Goal: Information Seeking & Learning: Learn about a topic

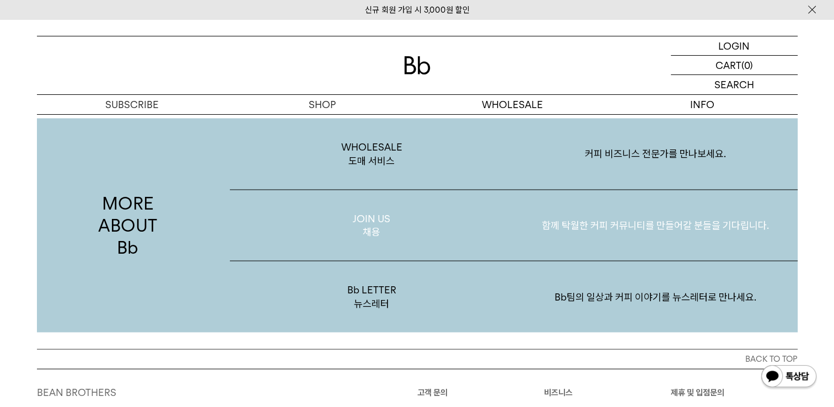
scroll to position [1957, 0]
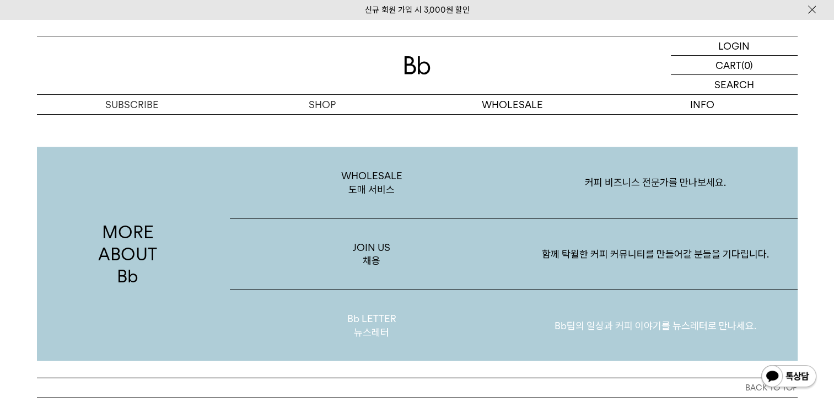
click at [451, 307] on p "Bb LETTER 뉴스레터" at bounding box center [372, 325] width 284 height 71
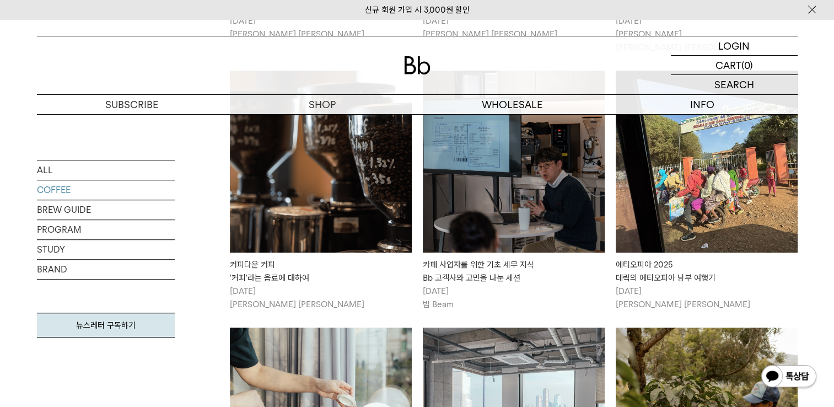
scroll to position [762, 0]
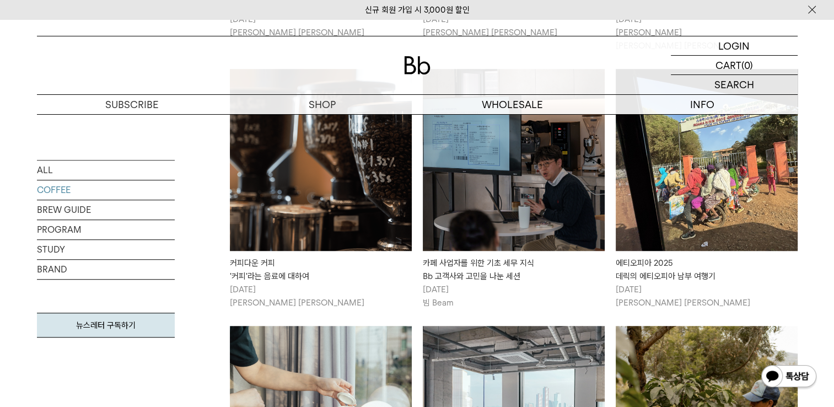
click at [353, 236] on img at bounding box center [321, 160] width 182 height 182
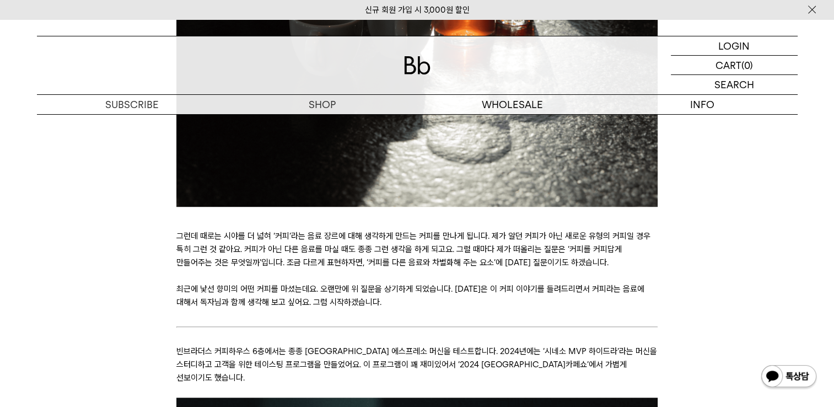
scroll to position [668, 0]
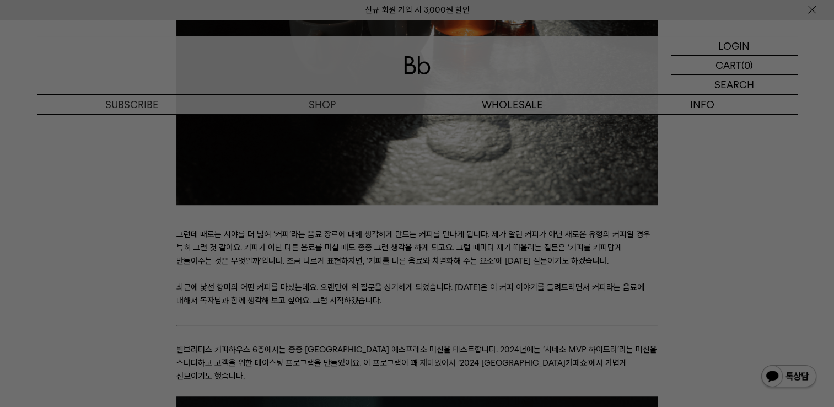
click at [407, 217] on div at bounding box center [417, 203] width 834 height 407
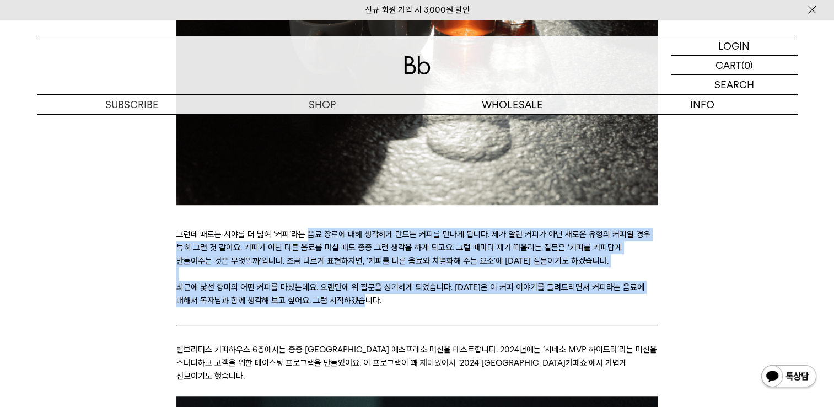
drag, startPoint x: 550, startPoint y: 303, endPoint x: 303, endPoint y: 234, distance: 256.7
drag, startPoint x: 303, startPoint y: 234, endPoint x: 350, endPoint y: 261, distance: 54.1
click at [350, 261] on p "그런데 때로는 시야를 더 넓혀 ‘커피’라는 음료 장르에 대해 생각하게 만드는 커피를 만나게 됩니다. 제가 알던 커피가 아닌 새로운 유형의 커피…" at bounding box center [416, 248] width 481 height 40
click at [314, 239] on p "그런데 때로는 시야를 더 넓혀 ‘커피’라는 음료 장르에 대해 생각하게 만드는 커피를 만나게 됩니다. 제가 알던 커피가 아닌 새로운 유형의 커피…" at bounding box center [416, 248] width 481 height 40
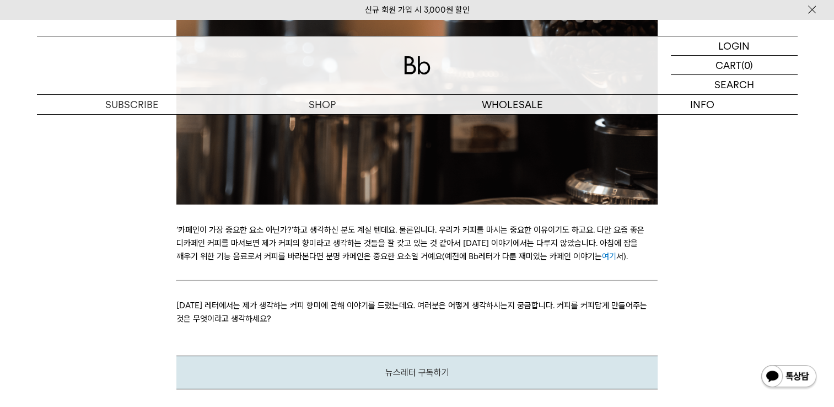
scroll to position [3445, 0]
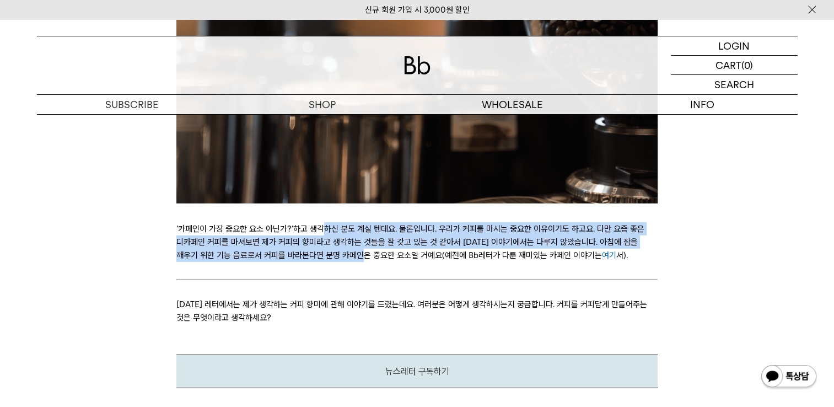
drag, startPoint x: 360, startPoint y: 244, endPoint x: 322, endPoint y: 219, distance: 45.3
click at [322, 222] on p "‘카페인이 가장 중요한 요소 아닌가?’하고 생각하신 분도 계실 텐데요. 물론입니다. 우리가 커피를 마시는 중요한 이유이기도 하고요. 다만 요즘…" at bounding box center [416, 242] width 481 height 40
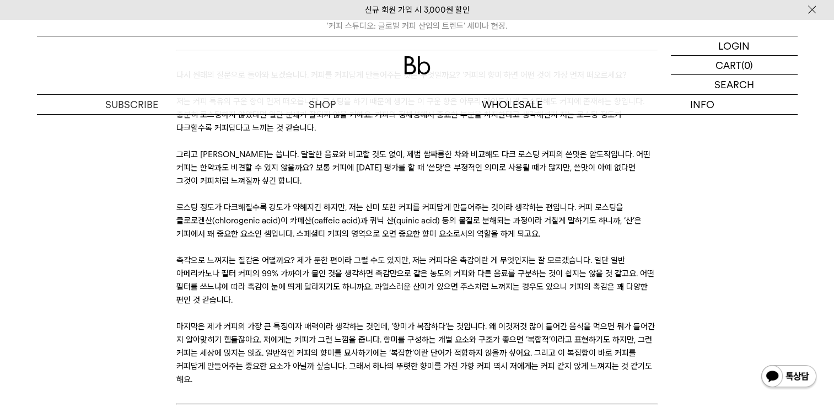
scroll to position [2742, 0]
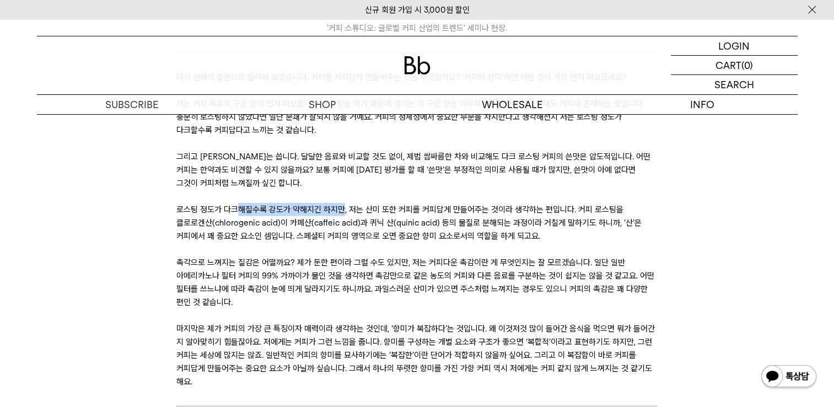
drag, startPoint x: 236, startPoint y: 196, endPoint x: 342, endPoint y: 191, distance: 106.6
click at [342, 203] on p "로스팅 정도가 다크해질수록 강도가 약해지긴 하지만, 저는 산미 또한 커피를 커피답게 만들어주는 것이라 생각하는 편입니다. 커피 로스팅을 클로로…" at bounding box center [416, 223] width 481 height 40
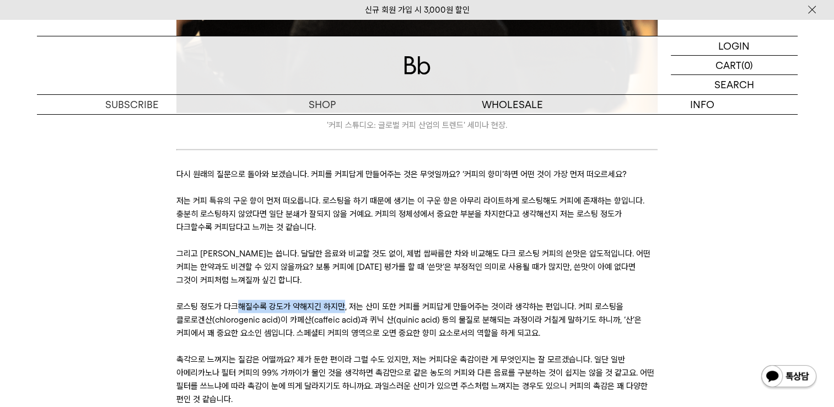
scroll to position [2643, 0]
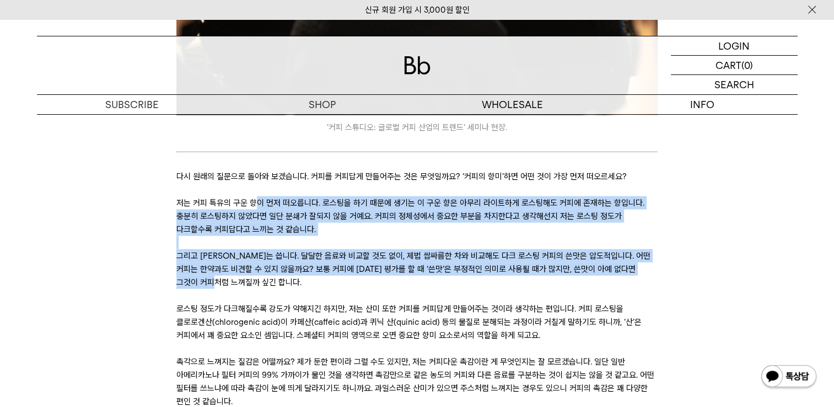
drag, startPoint x: 342, startPoint y: 191, endPoint x: 376, endPoint y: 264, distance: 80.2
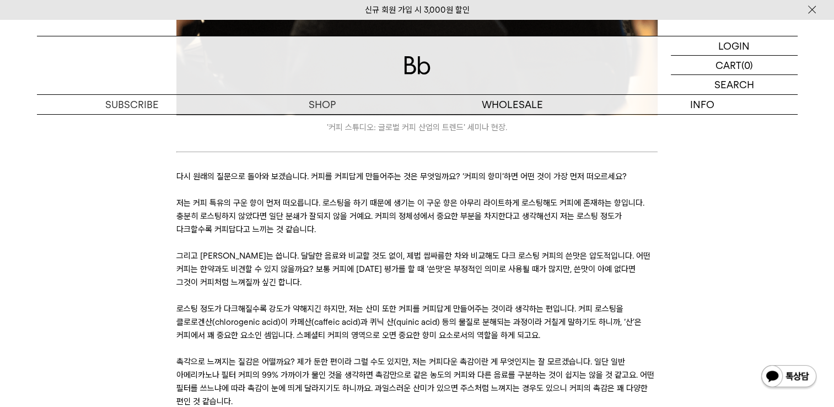
click at [376, 157] on p at bounding box center [416, 163] width 481 height 13
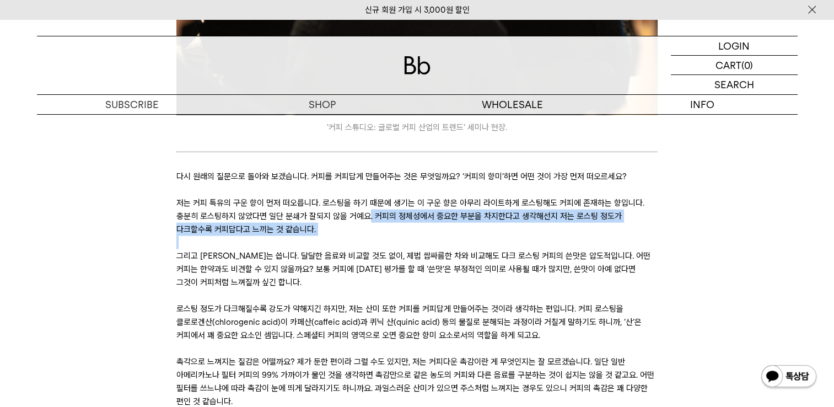
drag, startPoint x: 368, startPoint y: 205, endPoint x: 505, endPoint y: 225, distance: 138.3
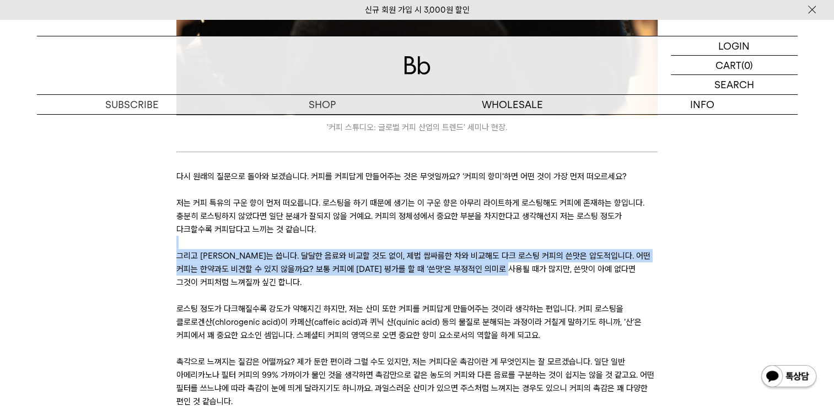
drag, startPoint x: 505, startPoint y: 225, endPoint x: 426, endPoint y: 229, distance: 79.0
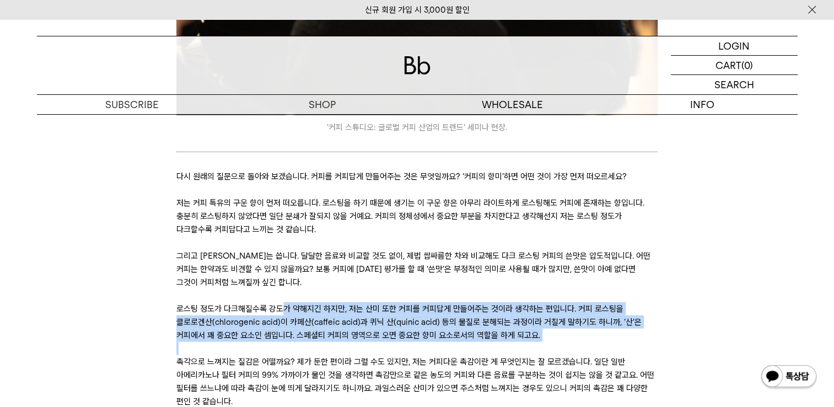
drag, startPoint x: 285, startPoint y: 301, endPoint x: 415, endPoint y: 334, distance: 133.8
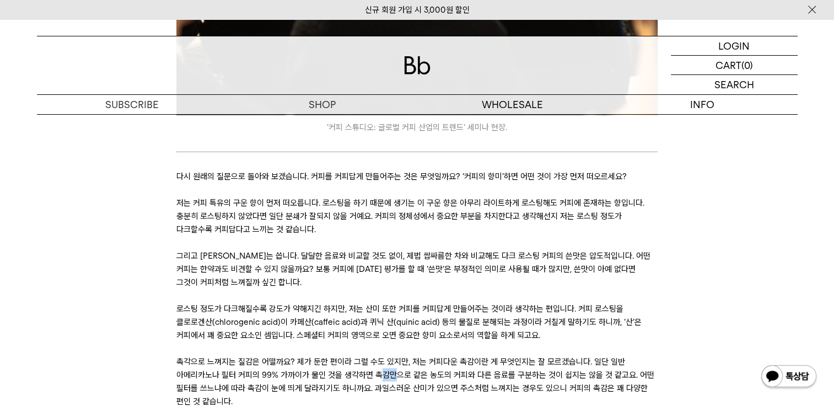
drag, startPoint x: 415, startPoint y: 334, endPoint x: 392, endPoint y: 357, distance: 33.1
click at [392, 357] on p "촉각으로 느껴지는 질감은 어떨까요? 제가 둔한 편이라 그럴 수도 있지만, 저는 커피다운 촉감이란 게 무엇인지는 잘 모르겠습니다. 일단 일반 아…" at bounding box center [416, 381] width 481 height 53
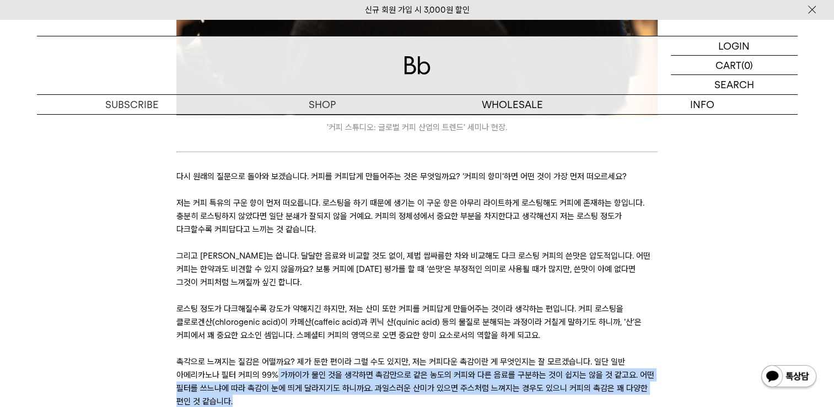
drag, startPoint x: 278, startPoint y: 356, endPoint x: 508, endPoint y: 385, distance: 231.8
click at [508, 385] on p "촉각으로 느껴지는 질감은 어떨까요? 제가 둔한 편이라 그럴 수도 있지만, 저는 커피다운 촉감이란 게 무엇인지는 잘 모르겠습니다. 일단 일반 아…" at bounding box center [416, 381] width 481 height 53
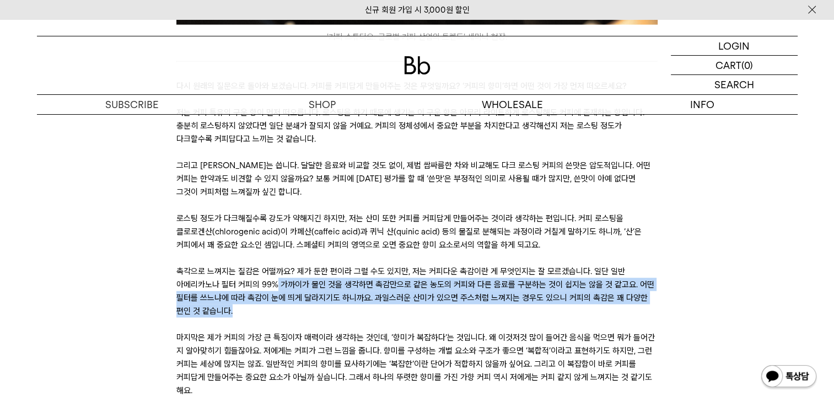
scroll to position [2733, 0]
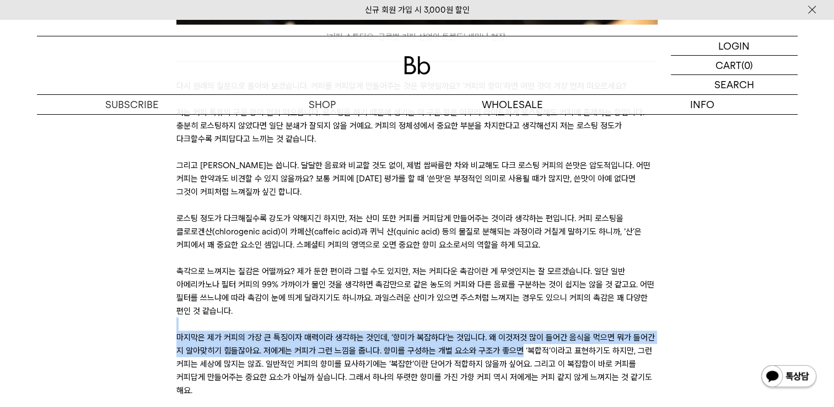
drag, startPoint x: 508, startPoint y: 385, endPoint x: 520, endPoint y: 337, distance: 49.5
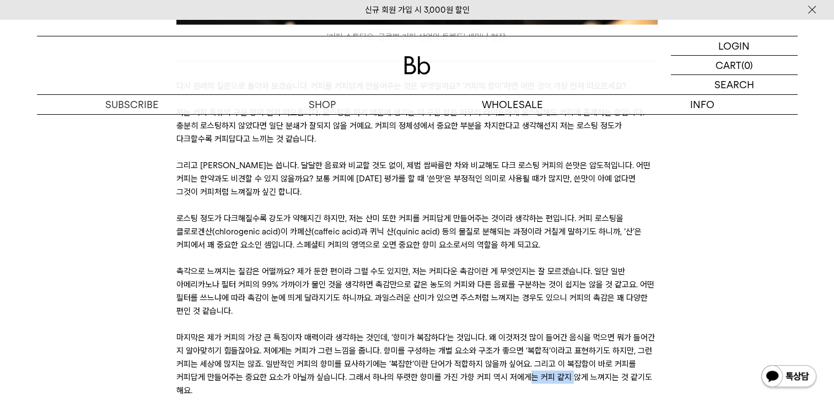
drag, startPoint x: 529, startPoint y: 357, endPoint x: 566, endPoint y: 361, distance: 36.6
click at [566, 361] on p "마지막은 제가 커피의 가장 큰 특징이자 매력이라 생각하는 것인데, ‘향미가 복잡하다’는 것입니다. 왜 이것저것 많이 들어간 음식을 먹으면 뭐가…" at bounding box center [416, 364] width 481 height 66
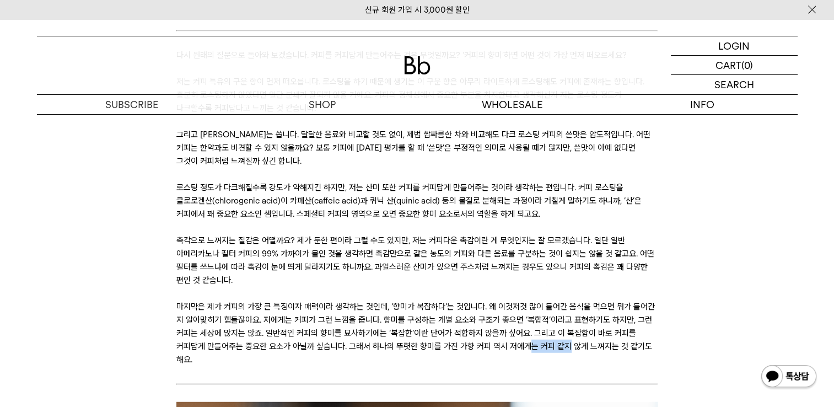
scroll to position [2767, 0]
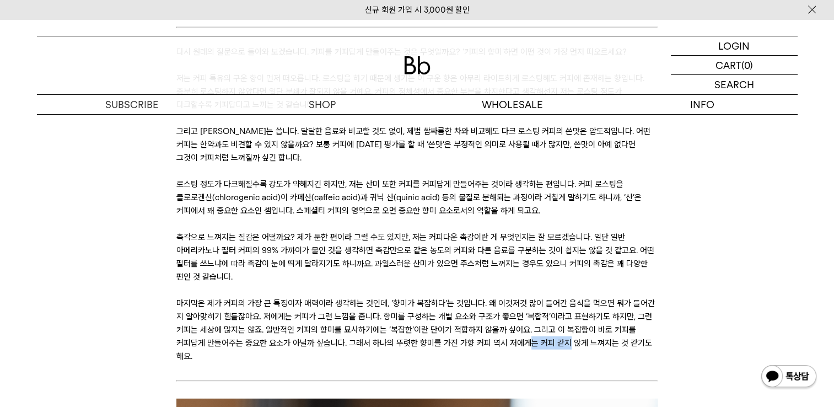
click at [0, 0] on p "정보" at bounding box center [0, 0] width 0 height 0
click at [587, 126] on p "그리고 커피는 씁니다. 달달한 음료와 비교할 것도 없이, 제법 쌉싸름한 차와 비교해도 다크 로스팅 커피의 쓴맛은 압도적입니다. 어떤 커피는 한…" at bounding box center [416, 145] width 481 height 40
click at [0, 0] on p "정보" at bounding box center [0, 0] width 0 height 0
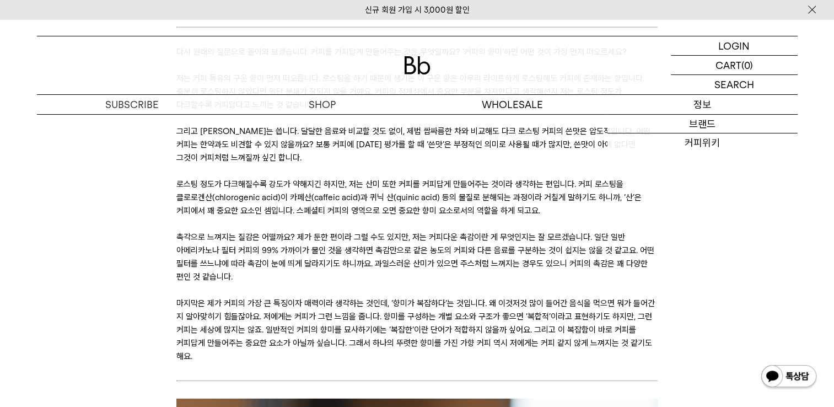
click at [706, 102] on p "정보" at bounding box center [703, 104] width 190 height 19
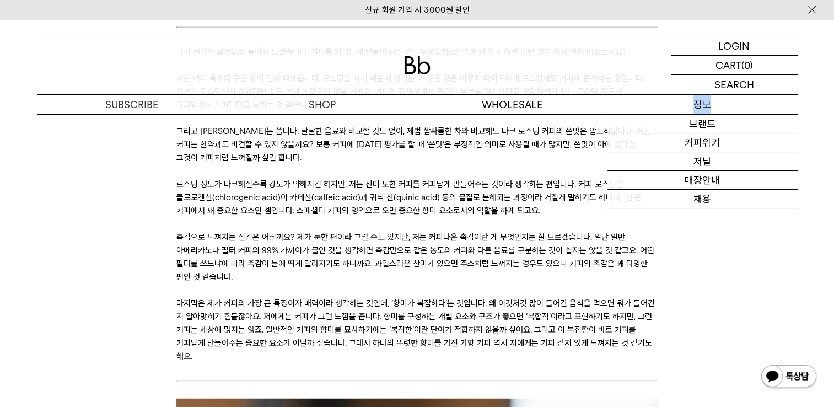
click at [706, 102] on p "정보" at bounding box center [703, 104] width 190 height 19
click at [707, 105] on p "정보" at bounding box center [703, 104] width 190 height 19
click at [715, 126] on link "브랜드" at bounding box center [703, 124] width 190 height 19
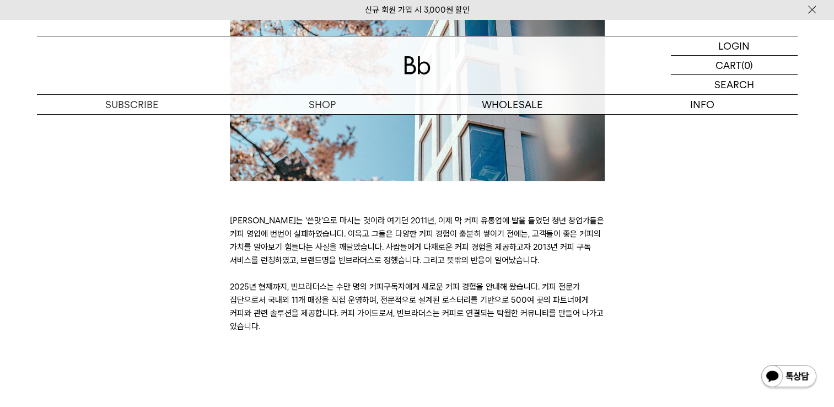
scroll to position [315, 0]
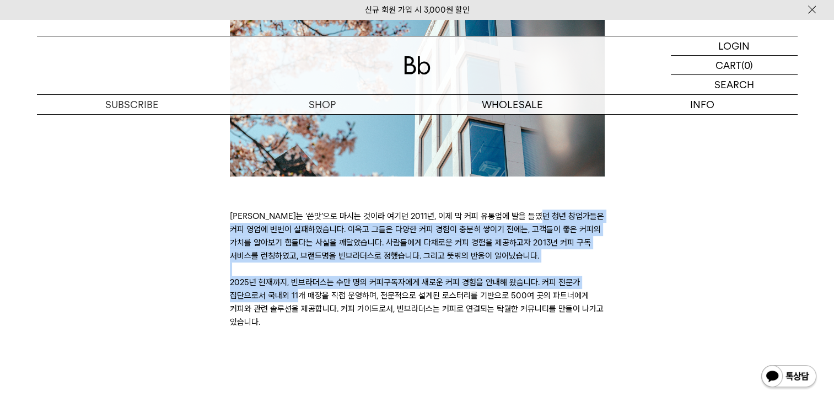
drag, startPoint x: 384, startPoint y: 213, endPoint x: 496, endPoint y: 305, distance: 145.4
click at [496, 305] on p "[PERSON_NAME]는 ‘쓴맛’으로 마시는 것이라 여기던 2011년, 이제 막 커피 유통업에 발을 들였던 청년 창업가들은 커피 영업에 번번…" at bounding box center [417, 269] width 375 height 119
drag, startPoint x: 496, startPoint y: 305, endPoint x: 487, endPoint y: 310, distance: 10.9
click at [487, 310] on p "커피는 ‘쓴맛’으로 마시는 것이라 여기던 2011년, 이제 막 커피 유통업에 발을 들였던 청년 창업가들은 커피 영업에 번번이 실패하였습니다. …" at bounding box center [417, 269] width 375 height 119
click at [438, 279] on p "커피는 ‘쓴맛’으로 마시는 것이라 여기던 2011년, 이제 막 커피 유통업에 발을 들였던 청년 창업가들은 커피 영업에 번번이 실패하였습니다. …" at bounding box center [417, 269] width 375 height 119
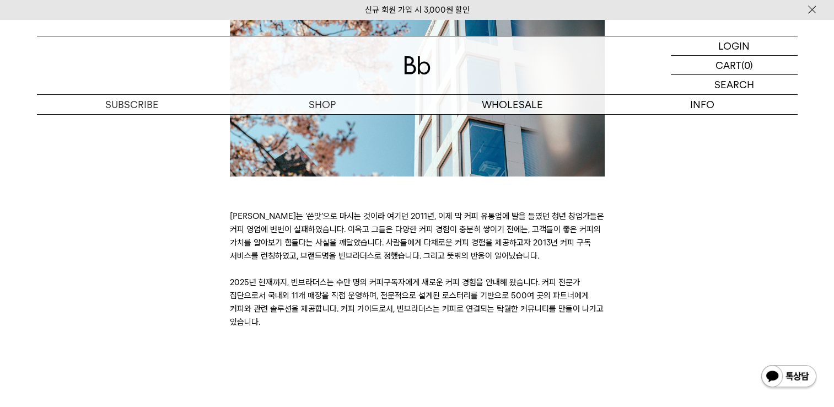
click at [444, 283] on p "커피는 ‘쓴맛’으로 마시는 것이라 여기던 2011년, 이제 막 커피 유통업에 발을 들였던 청년 창업가들은 커피 영업에 번번이 실패하였습니다. …" at bounding box center [417, 269] width 375 height 119
click at [444, 283] on p "[PERSON_NAME]는 ‘쓴맛’으로 마시는 것이라 여기던 2011년, 이제 막 커피 유통업에 발을 들였던 청년 창업가들은 커피 영업에 번번…" at bounding box center [417, 269] width 375 height 119
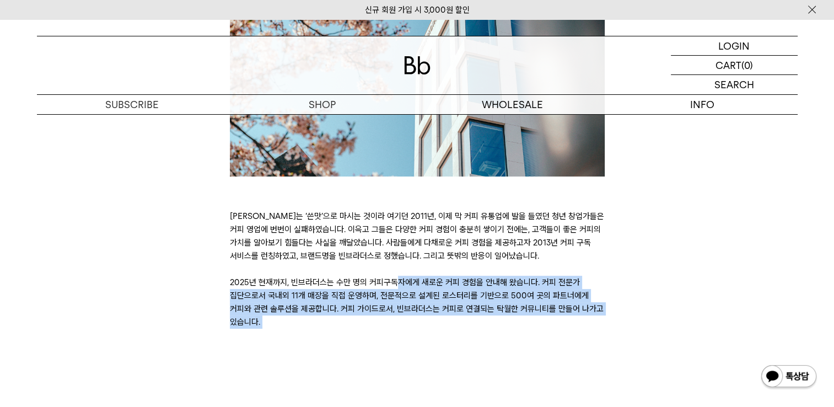
click at [444, 283] on p "[PERSON_NAME]는 ‘쓴맛’으로 마시는 것이라 여기던 2011년, 이제 막 커피 유통업에 발을 들였던 청년 창업가들은 커피 영업에 번번…" at bounding box center [417, 269] width 375 height 119
drag, startPoint x: 444, startPoint y: 283, endPoint x: 426, endPoint y: 325, distance: 46.2
click at [426, 325] on p "커피는 ‘쓴맛’으로 마시는 것이라 여기던 2011년, 이제 막 커피 유통업에 발을 들였던 청년 창업가들은 커피 영업에 번번이 실패하였습니다. …" at bounding box center [417, 269] width 375 height 119
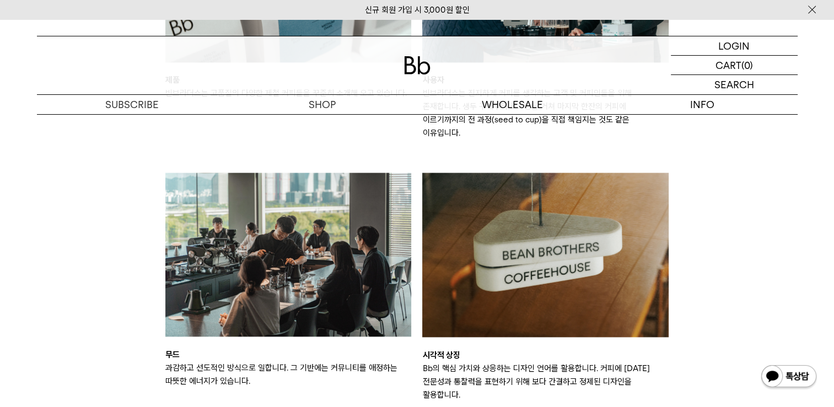
scroll to position [1752, 0]
drag, startPoint x: 459, startPoint y: 379, endPoint x: 459, endPoint y: 343, distance: 35.9
click at [459, 343] on div "확장 아이덴티티 브랜드의 구체성 및 상징에 도움이 되는 세부적인 요소 제품 빈브라더스는 고품질의 다양한 제철 커피들을 꾸준히 소개해 오고 있습…" at bounding box center [417, 135] width 515 height 617
drag, startPoint x: 459, startPoint y: 343, endPoint x: 466, endPoint y: 372, distance: 29.4
click at [466, 372] on p "Bb의 핵심 가치와 상응하는 디자인 언어를 활용합니다. 커피에 대한 전문성과 통찰력을 표현하기 위해 보다 간결하고 정제된 디자인을 활용합니다." at bounding box center [545, 381] width 247 height 40
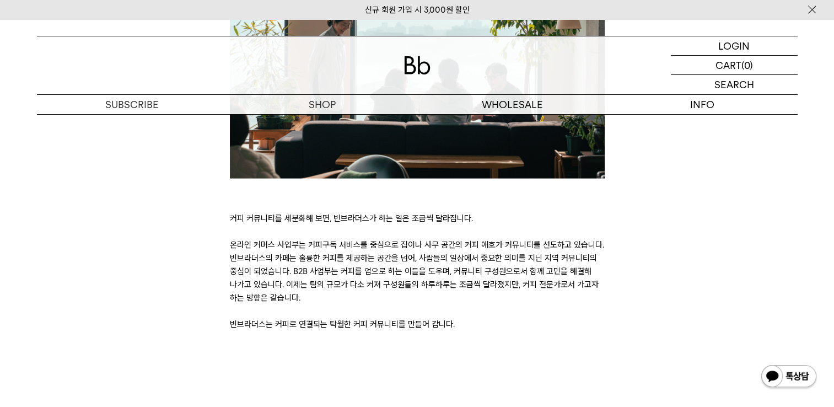
scroll to position [2427, 0]
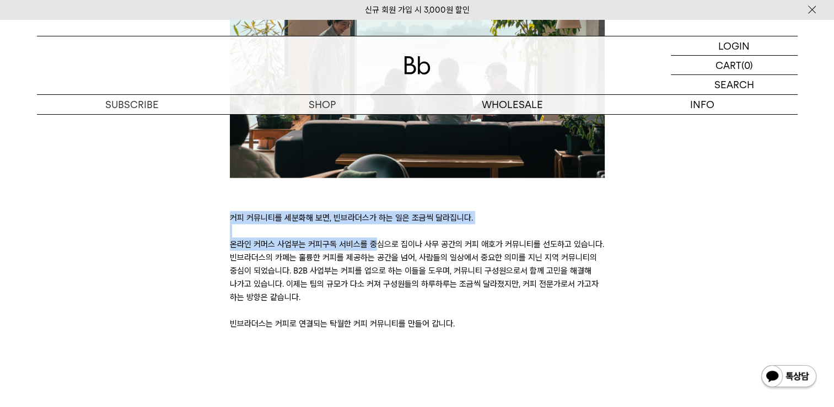
drag, startPoint x: 330, startPoint y: 218, endPoint x: 445, endPoint y: 159, distance: 129.2
click at [445, 159] on div "커피 커뮤니티를 세분화해 보면, 빈브라더스가 하는 일은 조금씩 달라집니다. 온라인 커머스 사업부는 커피구독 서비스를 중심으로 집이나 사무 공간…" at bounding box center [417, 129] width 375 height 402
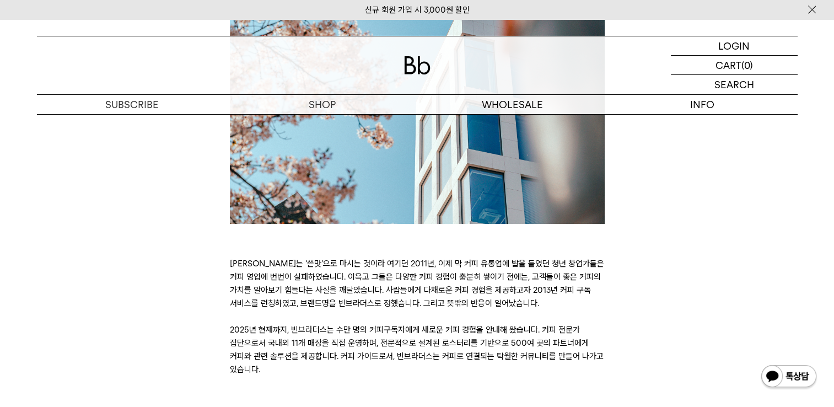
scroll to position [326, 0]
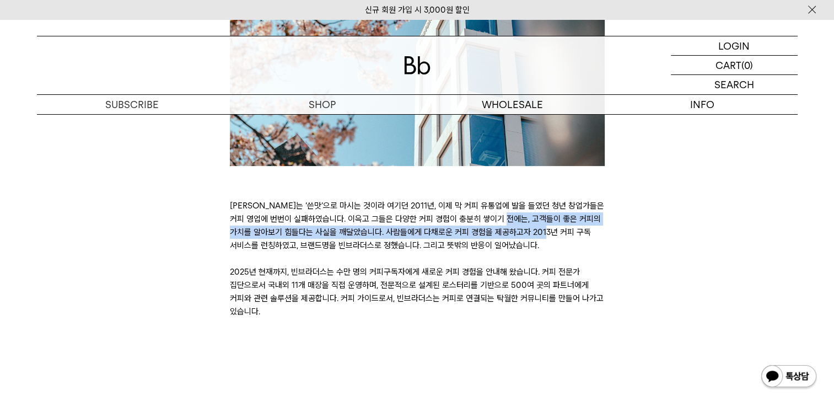
drag, startPoint x: 418, startPoint y: 235, endPoint x: 360, endPoint y: 219, distance: 60.6
click at [360, 219] on p "커피는 ‘쓴맛’으로 마시는 것이라 여기던 2011년, 이제 막 커피 유통업에 발을 들였던 청년 창업가들은 커피 영업에 번번이 실패하였습니다. …" at bounding box center [417, 258] width 375 height 119
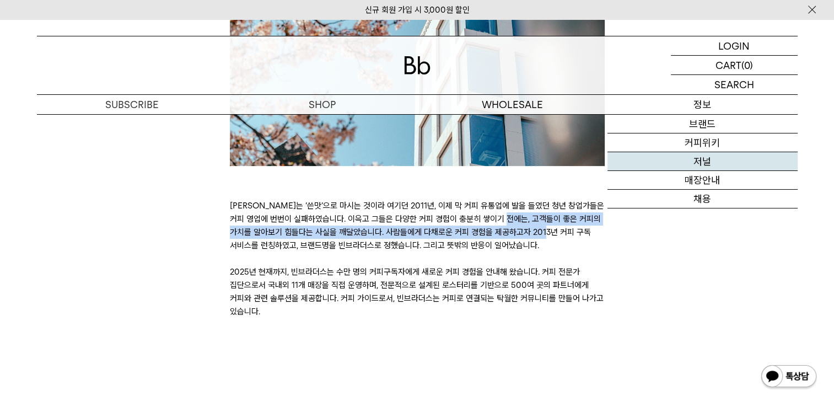
click at [702, 165] on link "저널" at bounding box center [703, 161] width 190 height 19
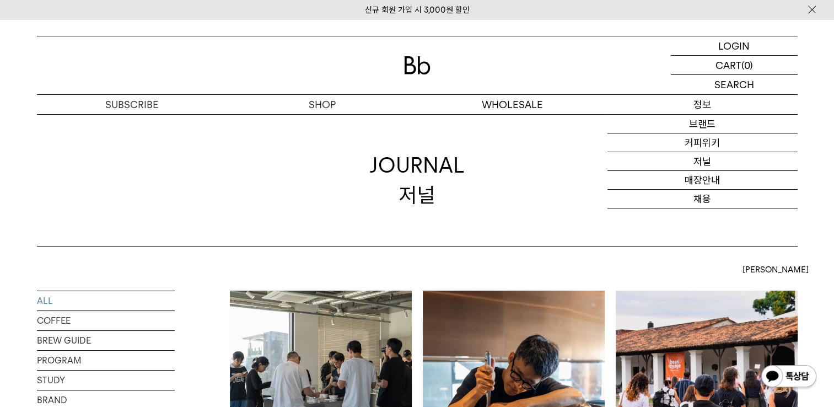
click at [710, 106] on p "정보" at bounding box center [703, 104] width 190 height 19
click at [700, 109] on p "정보" at bounding box center [703, 104] width 190 height 19
click at [709, 128] on link "브랜드" at bounding box center [703, 124] width 190 height 19
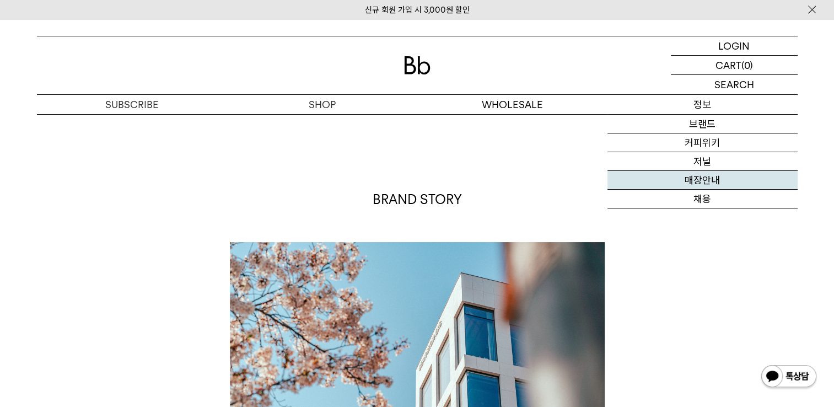
click at [710, 185] on link "매장안내" at bounding box center [703, 180] width 190 height 19
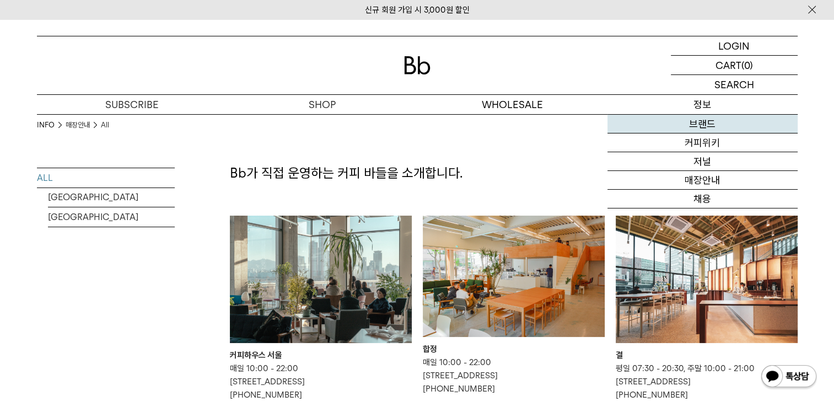
click at [693, 122] on link "브랜드" at bounding box center [703, 124] width 190 height 19
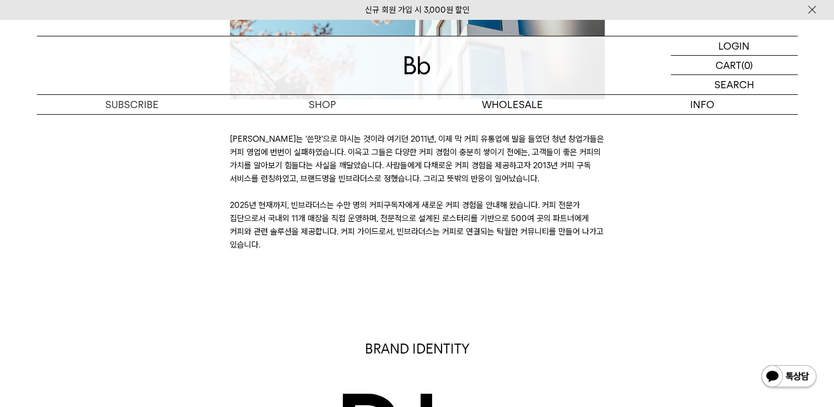
scroll to position [394, 0]
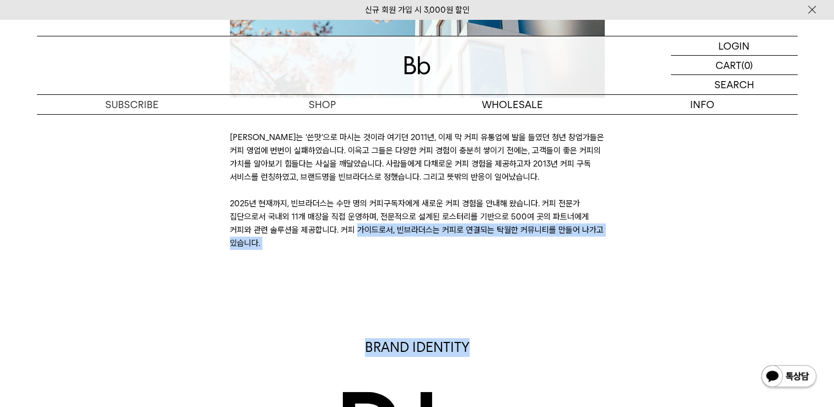
drag, startPoint x: 562, startPoint y: 253, endPoint x: 545, endPoint y: 210, distance: 45.8
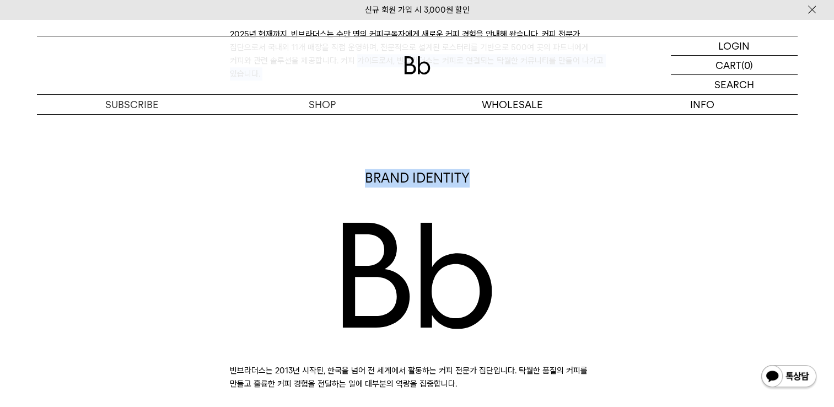
scroll to position [718, 0]
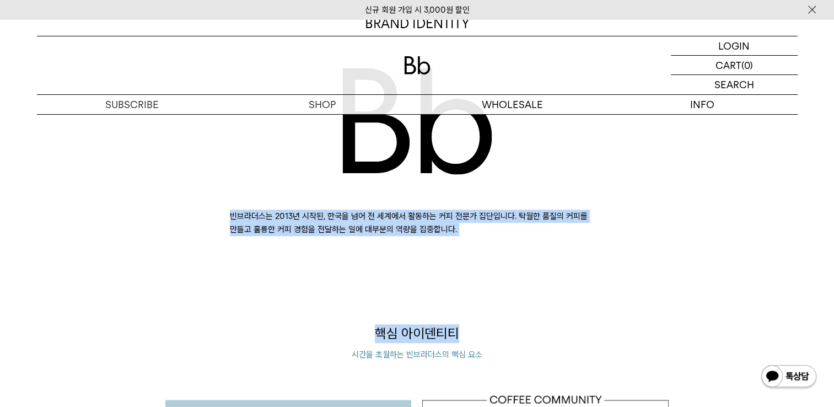
drag, startPoint x: 545, startPoint y: 210, endPoint x: 491, endPoint y: 185, distance: 59.5
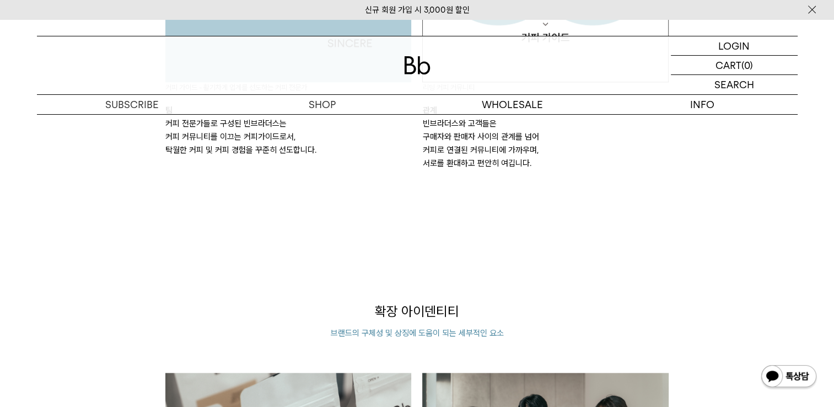
scroll to position [1223, 0]
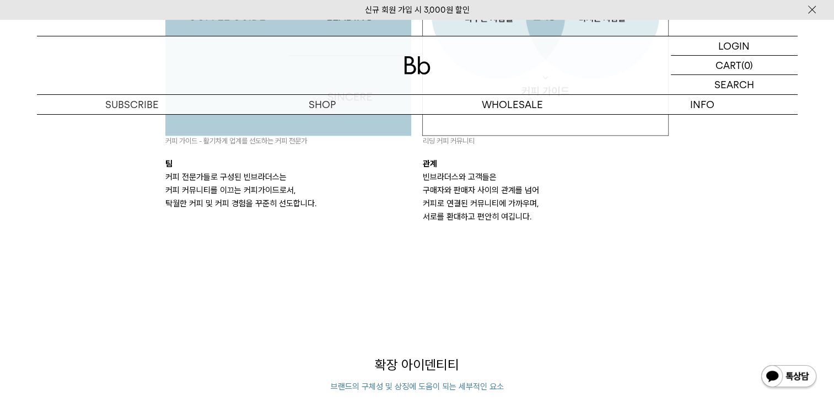
click at [340, 128] on img at bounding box center [288, 12] width 247 height 247
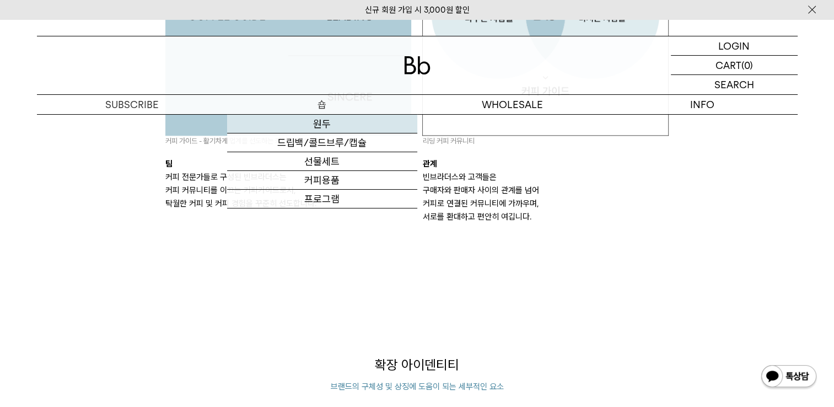
click at [326, 125] on link "원두" at bounding box center [322, 124] width 190 height 19
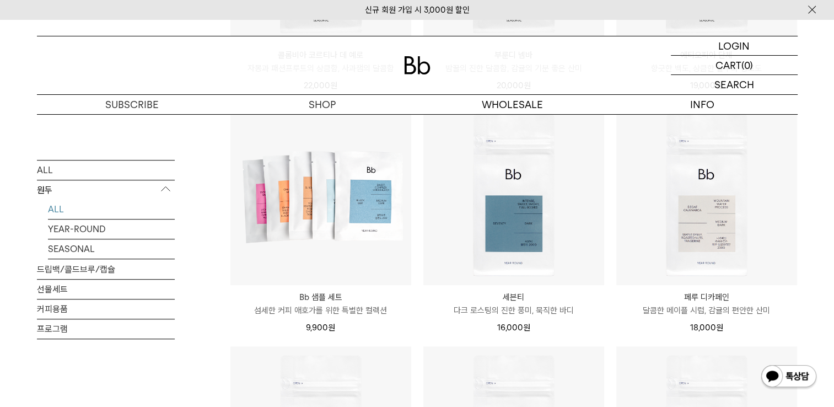
scroll to position [602, 0]
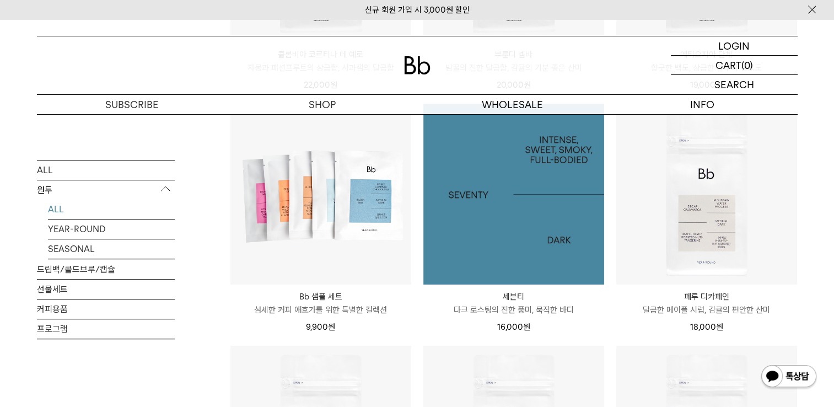
click at [509, 232] on img at bounding box center [514, 194] width 181 height 181
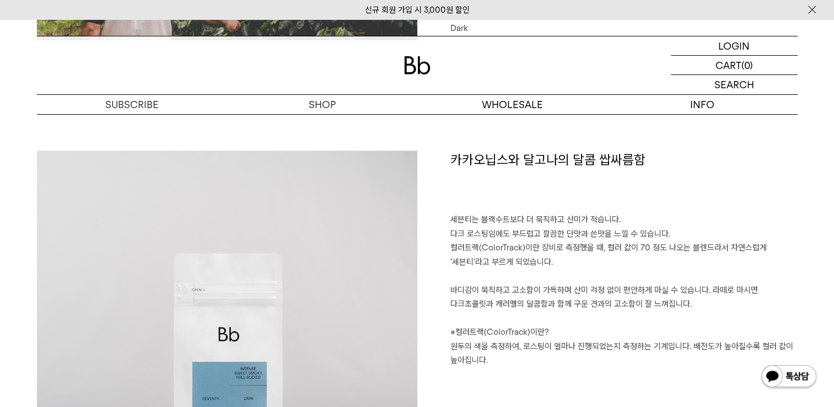
scroll to position [752, 0]
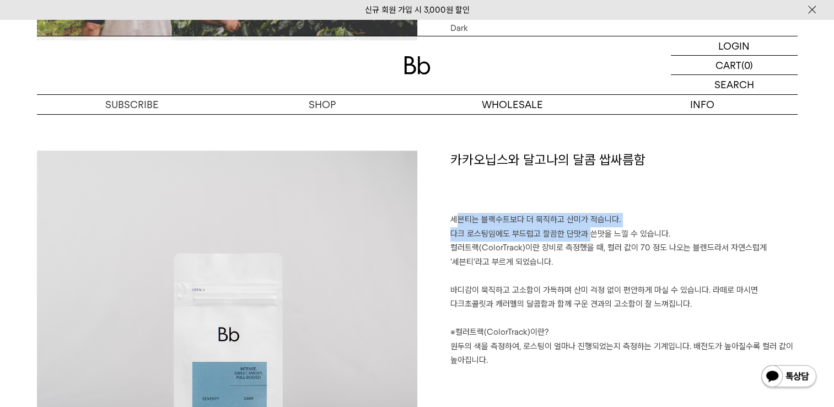
drag, startPoint x: 585, startPoint y: 238, endPoint x: 459, endPoint y: 219, distance: 127.0
click at [459, 219] on p "세븐티는 블랙수트보다 더 묵직하고 산미가 적습니다. 다크 로스팅임에도 부드럽고 깔끔한 단맛과 쓴맛을 느낄 수 있습니다. 컬러트랙(ColorTr…" at bounding box center [624, 290] width 347 height 155
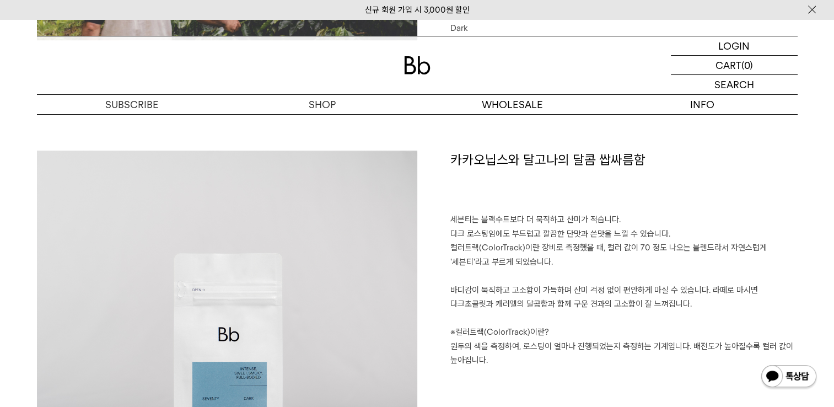
drag, startPoint x: 459, startPoint y: 219, endPoint x: 560, endPoint y: 263, distance: 109.7
click at [560, 263] on p "세븐티는 블랙수트보다 더 묵직하고 산미가 적습니다. 다크 로스팅임에도 부드럽고 깔끔한 단맛과 쓴맛을 느낄 수 있습니다. 컬러트랙(ColorTr…" at bounding box center [624, 290] width 347 height 155
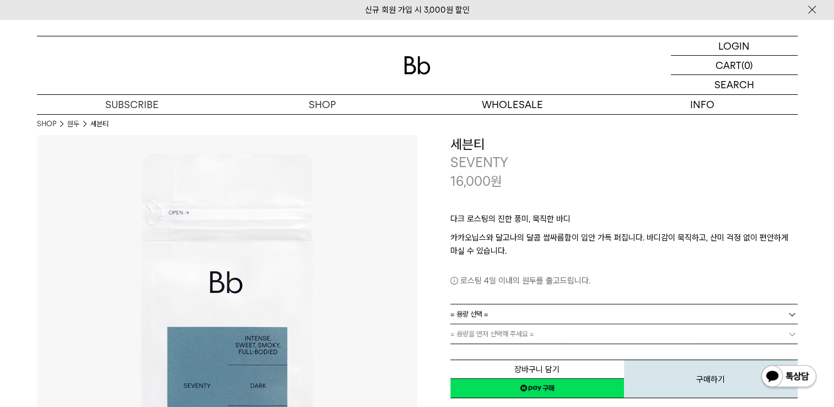
scroll to position [0, 0]
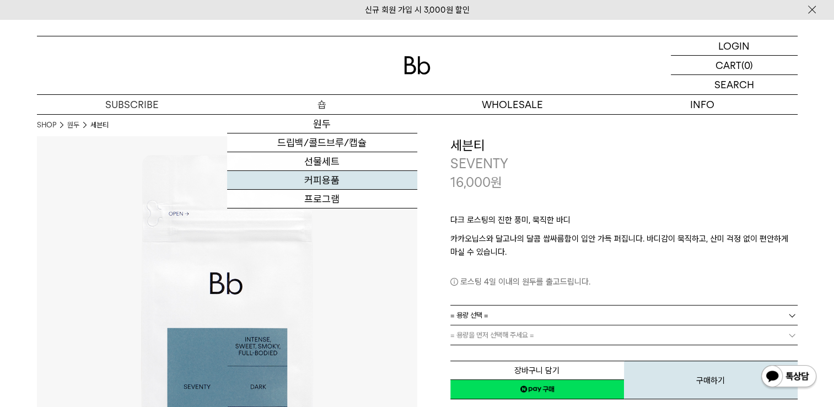
click at [341, 175] on link "커피용품" at bounding box center [322, 180] width 190 height 19
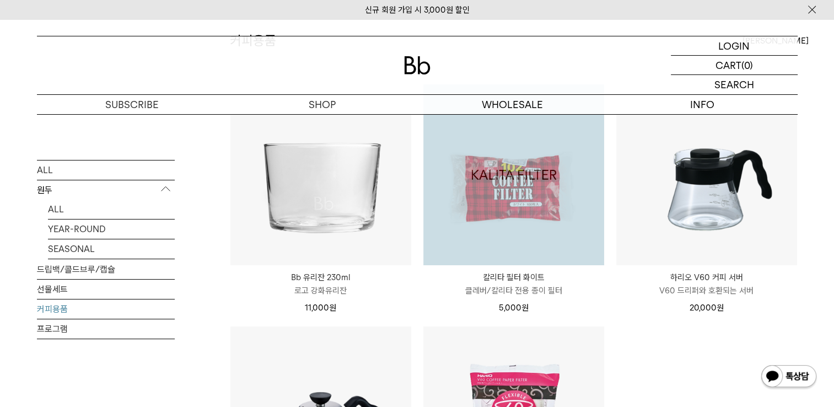
scroll to position [137, 0]
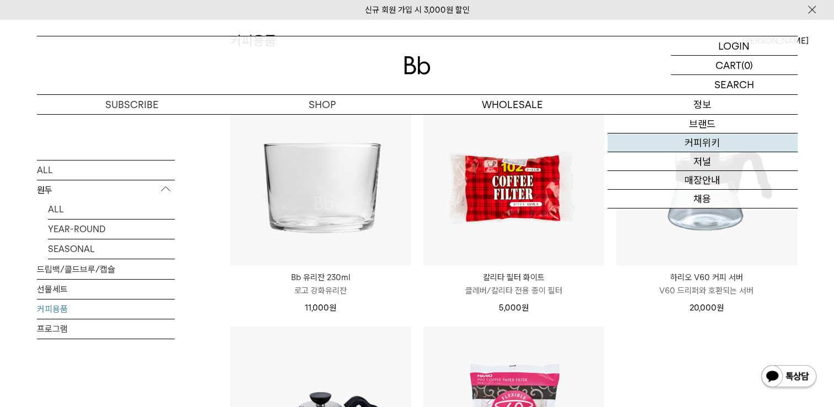
click at [685, 149] on link "커피위키" at bounding box center [703, 142] width 190 height 19
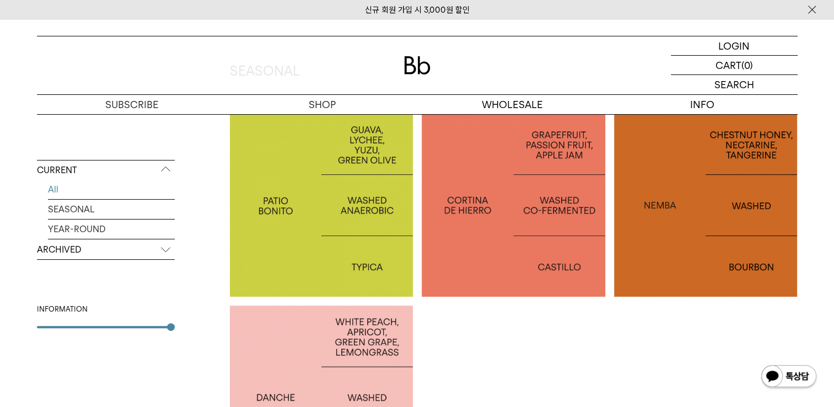
scroll to position [227, 0]
